Goal: Check status: Check status

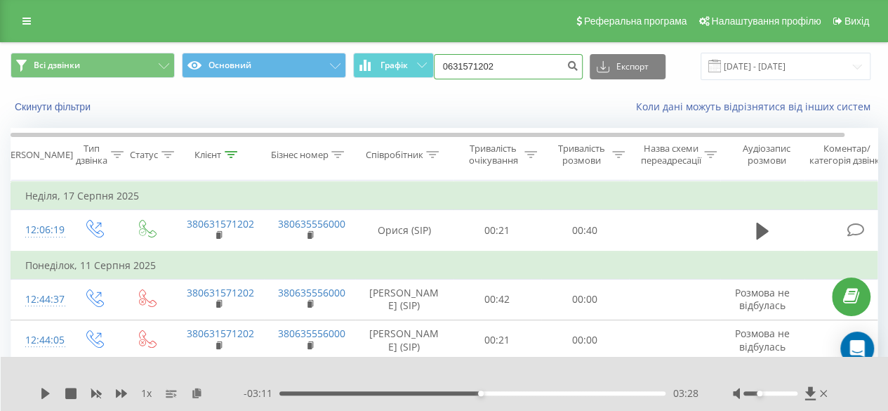
drag, startPoint x: 535, startPoint y: 70, endPoint x: 355, endPoint y: 92, distance: 181.1
click at [355, 92] on div "Всі дзвінки Основний Графік 0631571202 Експорт .csv .xls .xlsx 19.05.2025 - 19.…" at bounding box center [444, 83] width 887 height 81
type input "0631571202"
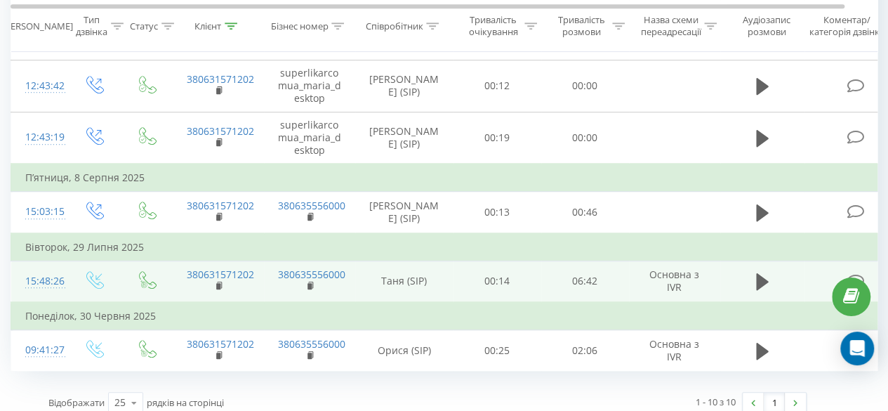
scroll to position [430, 0]
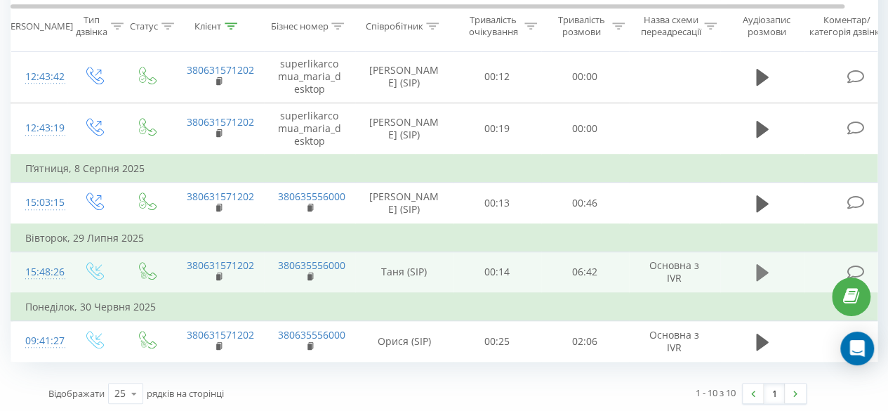
click at [756, 275] on icon at bounding box center [762, 272] width 13 height 17
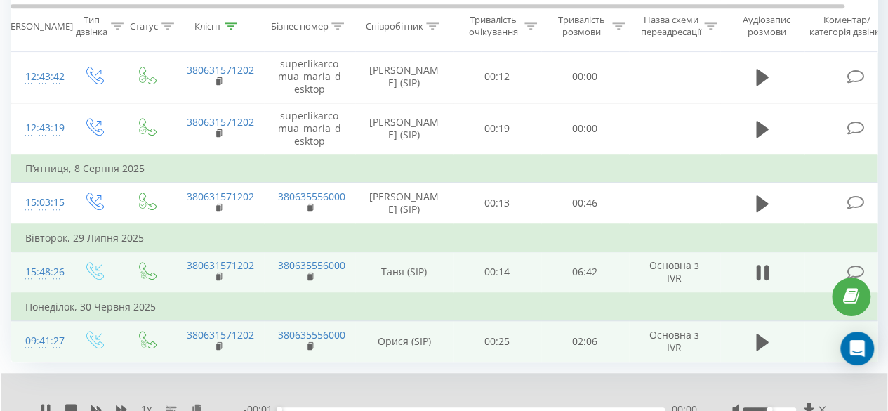
scroll to position [484, 0]
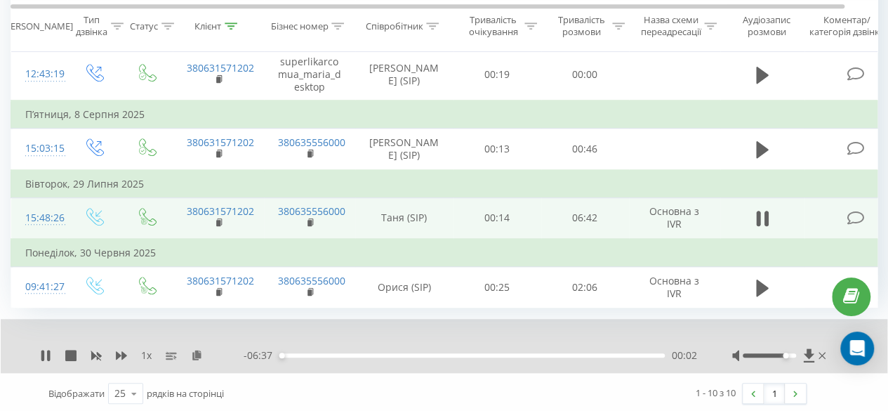
click at [783, 353] on div at bounding box center [770, 355] width 54 height 4
drag, startPoint x: 307, startPoint y: 350, endPoint x: 317, endPoint y: 350, distance: 9.8
click at [307, 353] on div "00:29" at bounding box center [471, 355] width 385 height 4
click at [317, 353] on div "00:32" at bounding box center [471, 355] width 385 height 4
click at [324, 353] on div "00:46" at bounding box center [471, 355] width 385 height 4
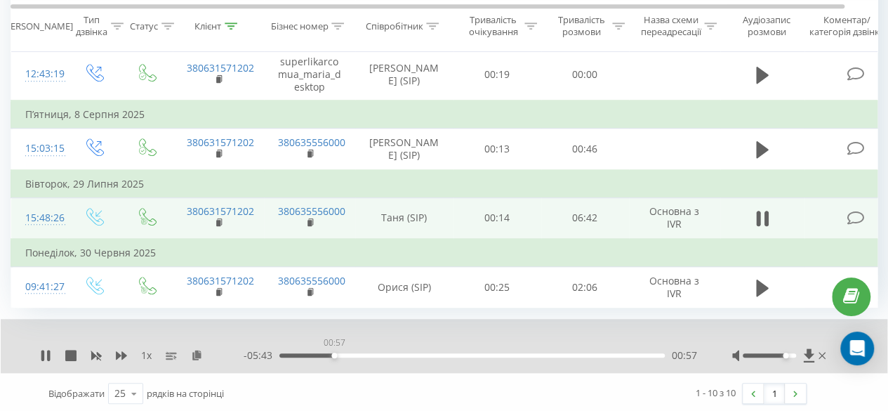
click at [334, 353] on div "00:57" at bounding box center [471, 355] width 385 height 4
drag, startPoint x: 716, startPoint y: 388, endPoint x: 687, endPoint y: 387, distance: 28.8
click at [687, 387] on div "1 - 10 з 10 1" at bounding box center [622, 393] width 389 height 41
click at [557, 353] on div "04:49" at bounding box center [471, 355] width 385 height 4
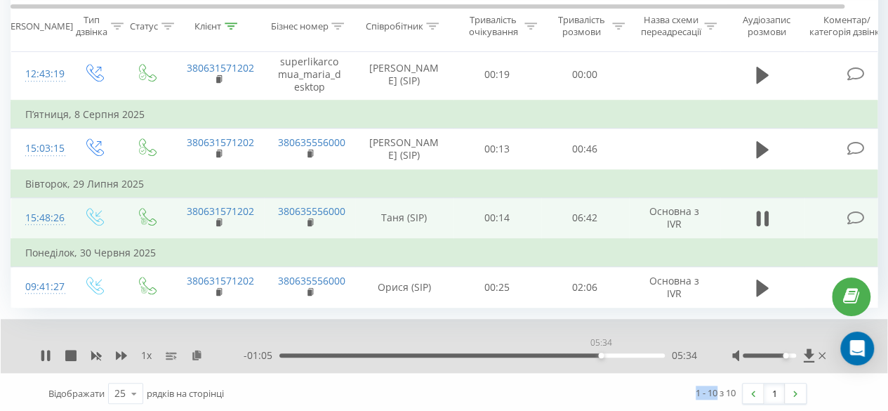
click at [601, 353] on div "05:34" at bounding box center [471, 355] width 385 height 4
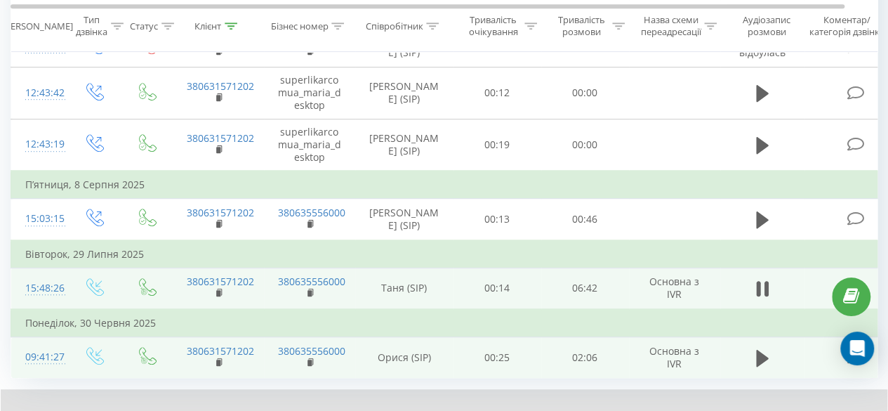
scroll to position [344, 0]
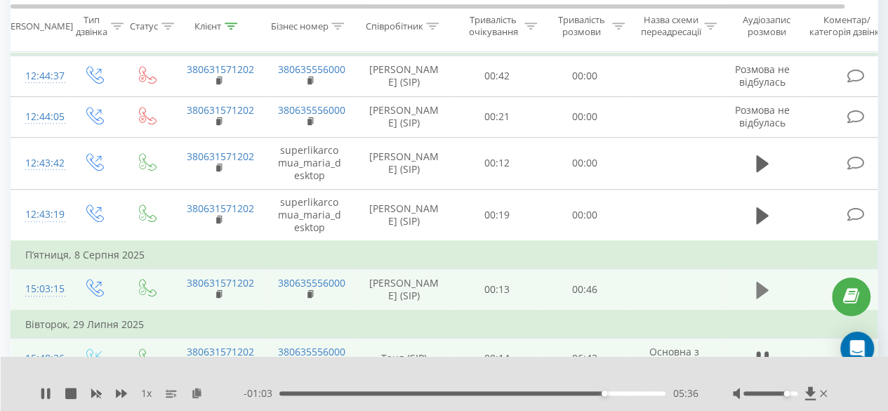
click at [761, 291] on icon at bounding box center [762, 290] width 13 height 17
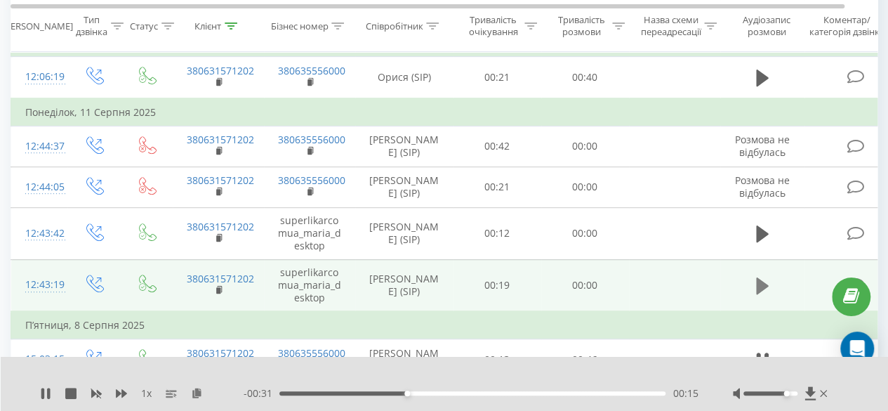
click at [758, 289] on icon at bounding box center [762, 285] width 13 height 17
click at [434, 396] on div "- 00:13 00:02 00:02" at bounding box center [471, 393] width 454 height 14
click at [439, 391] on div "00:02" at bounding box center [472, 393] width 386 height 4
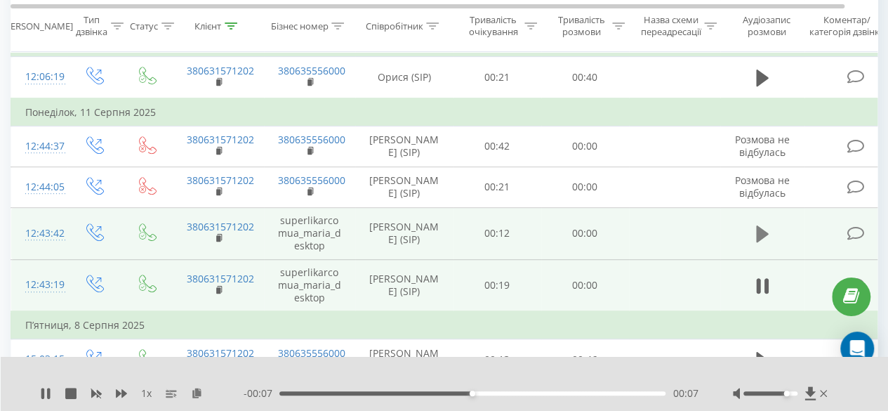
click at [759, 237] on icon at bounding box center [762, 233] width 13 height 17
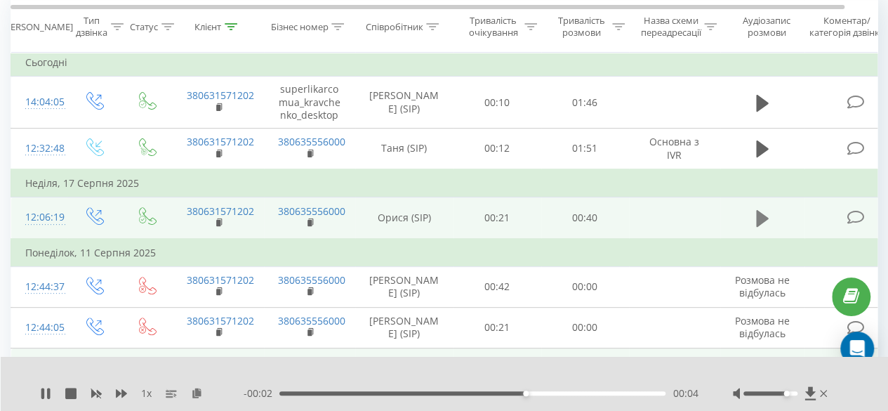
click at [758, 218] on icon at bounding box center [762, 218] width 13 height 17
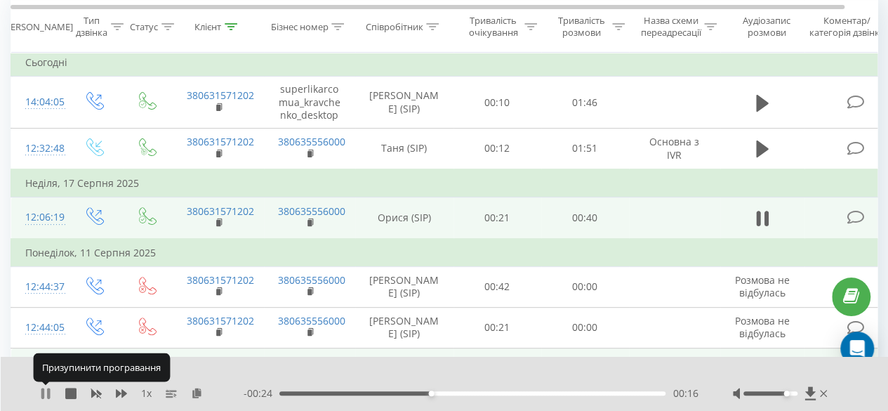
click at [46, 393] on icon at bounding box center [45, 393] width 11 height 11
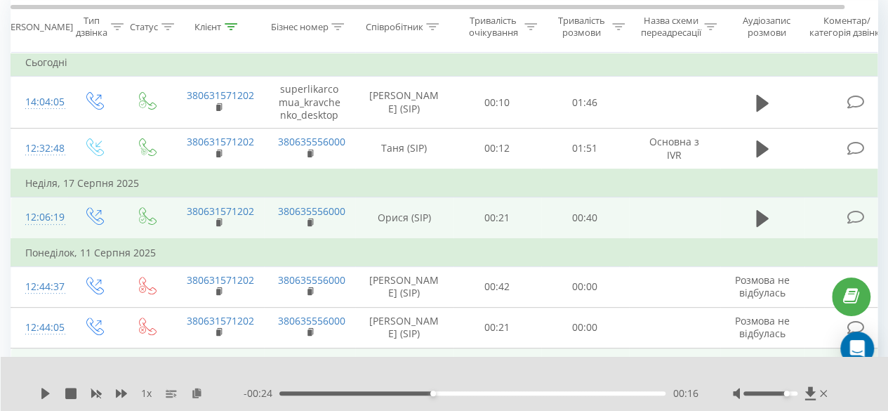
scroll to position [0, 0]
